Goal: Check status

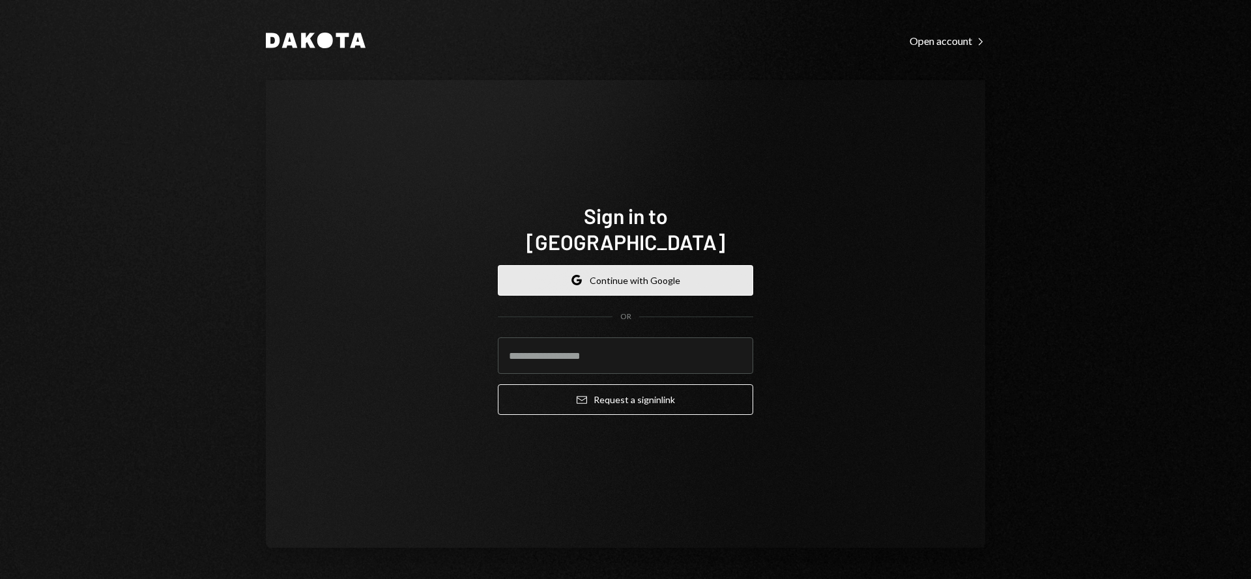
click at [599, 266] on button "Google Continue with Google" at bounding box center [625, 280] width 255 height 31
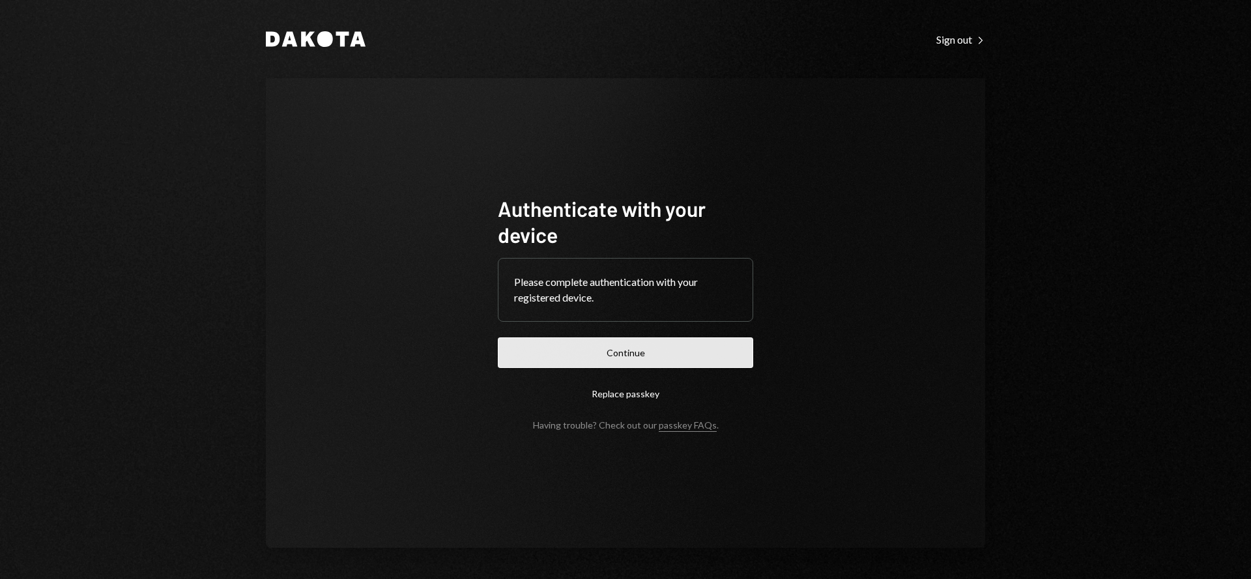
click at [671, 353] on button "Continue" at bounding box center [625, 352] width 255 height 31
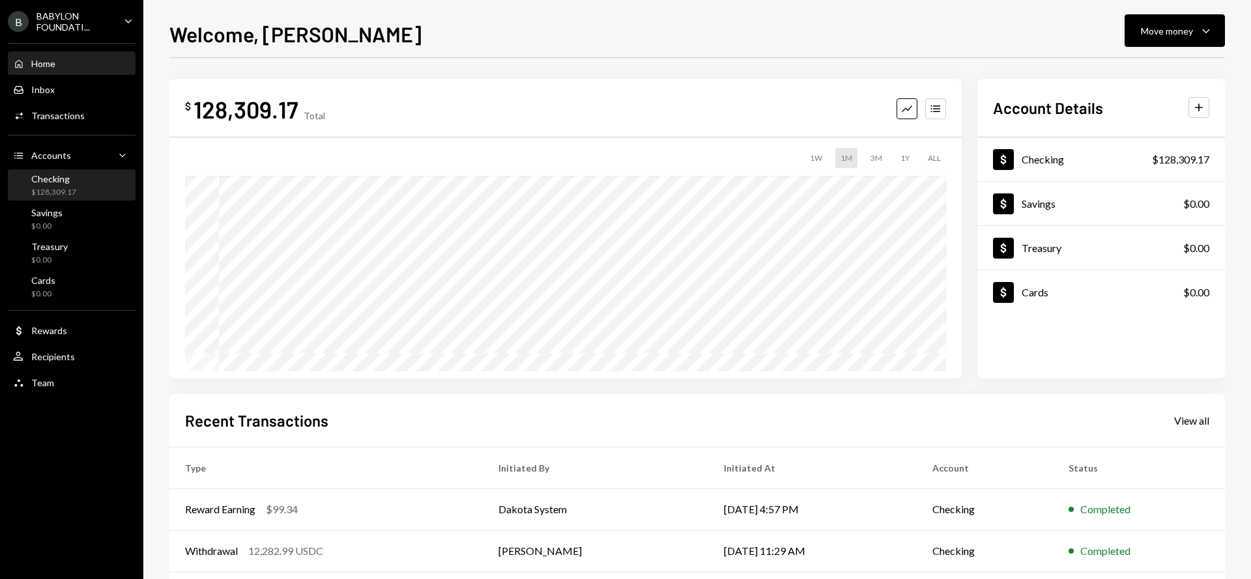
click at [81, 184] on div "Checking $128,309.17" at bounding box center [71, 185] width 117 height 25
